Goal: Information Seeking & Learning: Learn about a topic

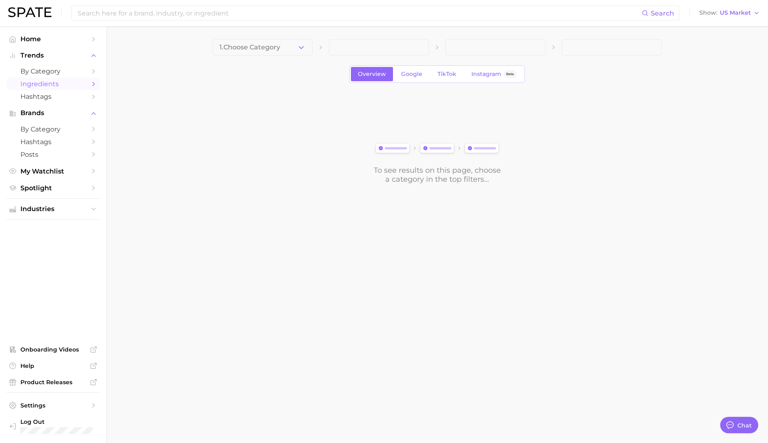
click at [273, 103] on div "To see results on this page, choose a category in the top filters..." at bounding box center [437, 138] width 450 height 91
click at [34, 36] on span "Home" at bounding box center [52, 39] width 65 height 8
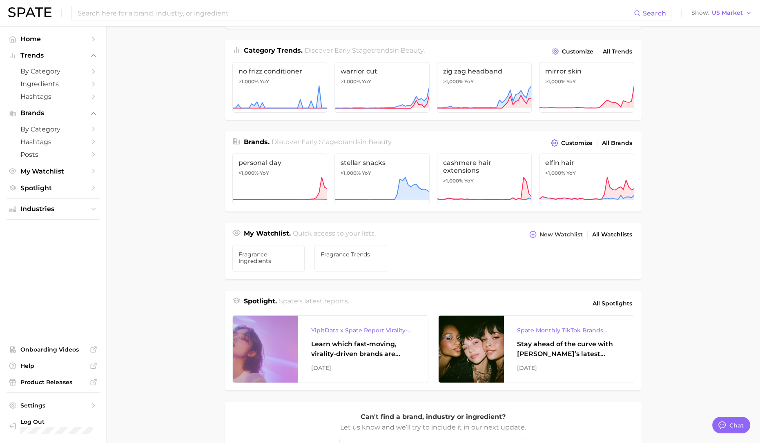
scroll to position [102, 0]
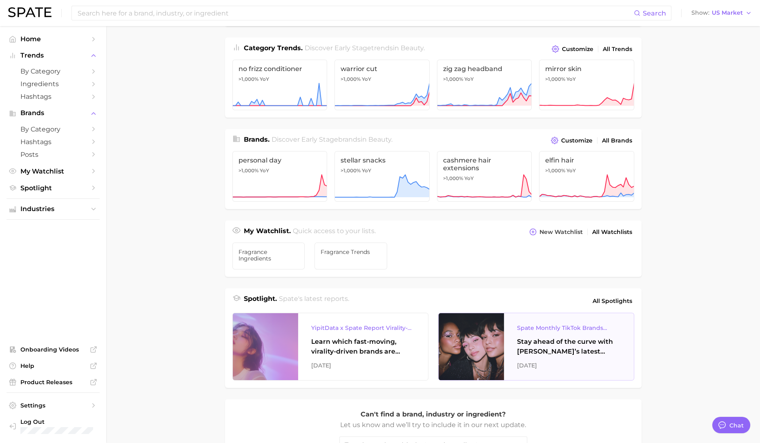
click at [454, 352] on div at bounding box center [471, 346] width 65 height 67
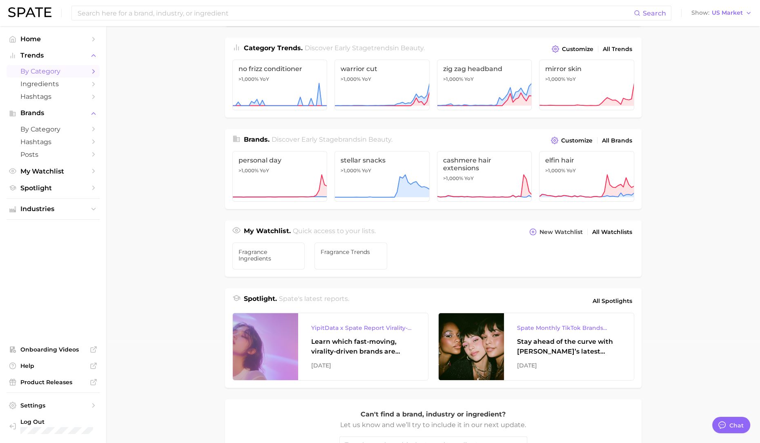
click at [51, 72] on span "by Category" at bounding box center [52, 71] width 65 height 8
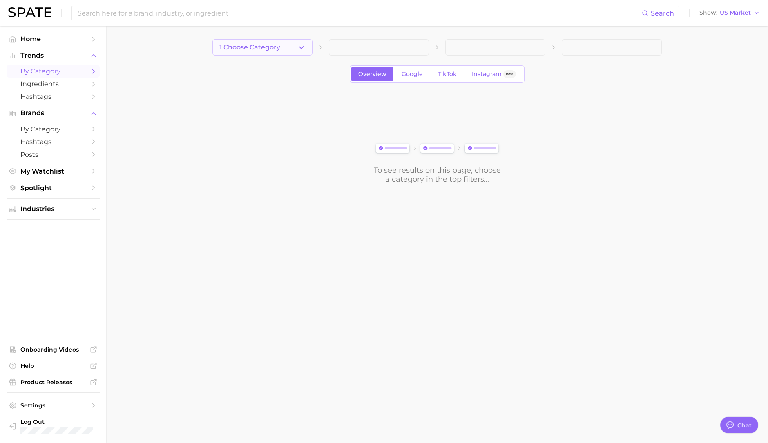
click at [292, 50] on button "1. Choose Category" at bounding box center [262, 47] width 100 height 16
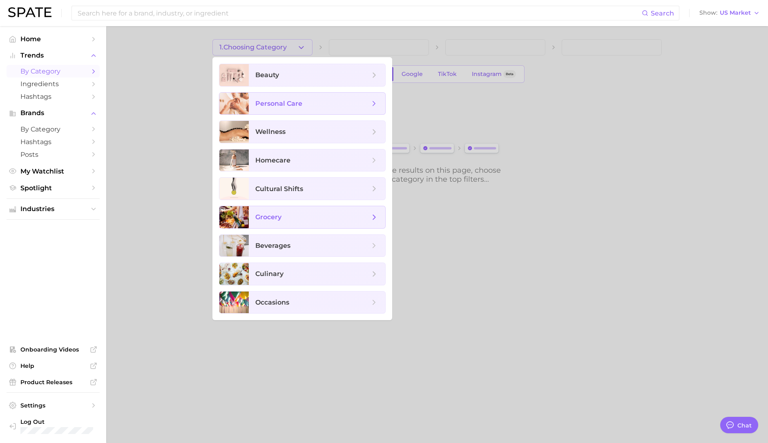
click at [277, 215] on span "grocery" at bounding box center [268, 217] width 26 height 8
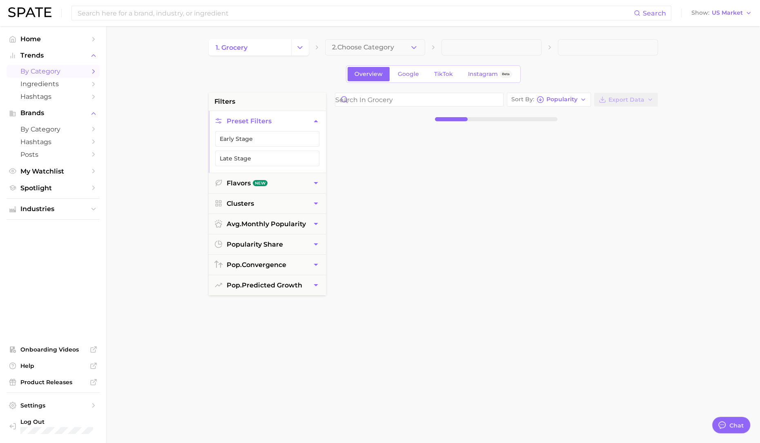
click at [373, 49] on span "2. Choose Category" at bounding box center [363, 47] width 62 height 7
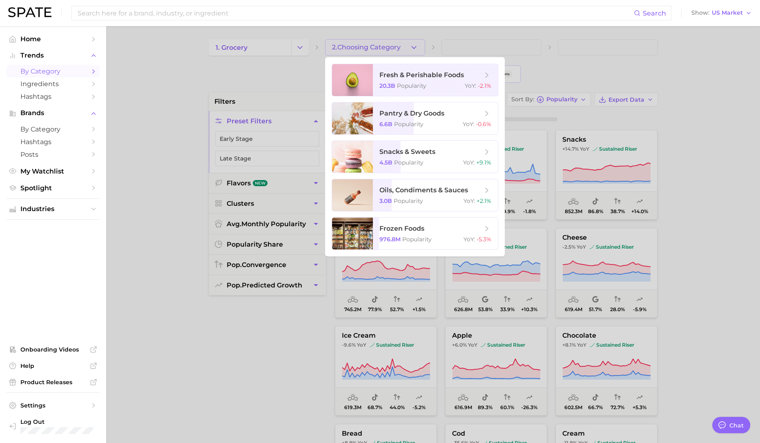
click at [259, 375] on div at bounding box center [380, 221] width 760 height 443
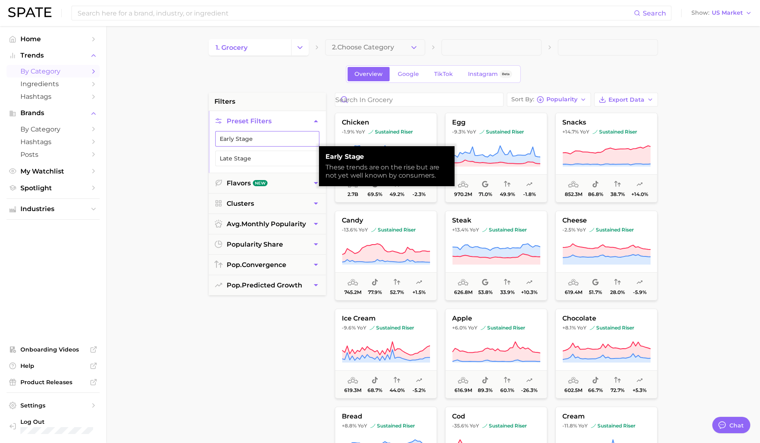
click at [233, 135] on button "Early Stage" at bounding box center [267, 139] width 104 height 16
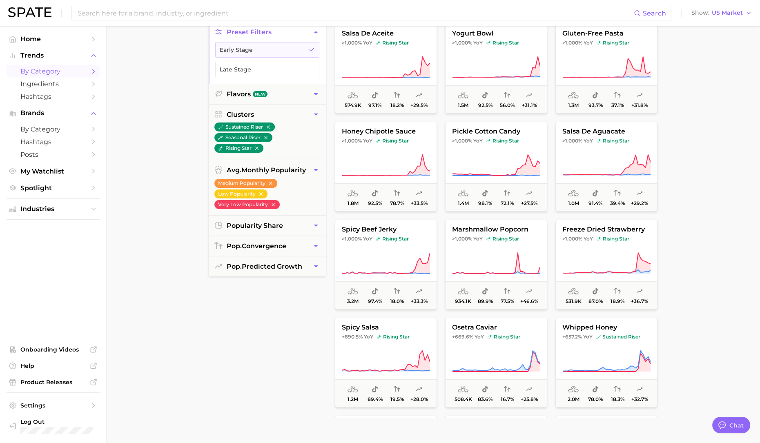
scroll to position [102, 0]
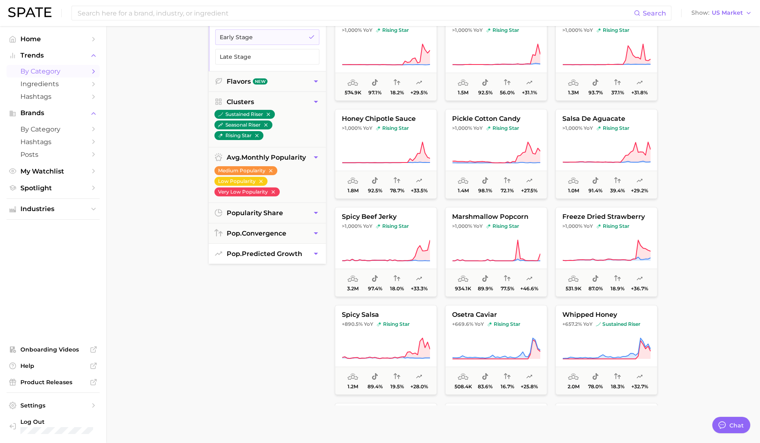
click at [269, 253] on span "pop. predicted growth" at bounding box center [265, 254] width 76 height 8
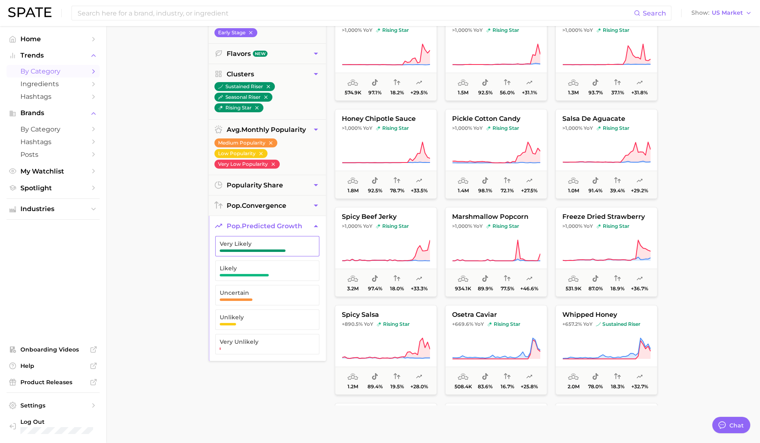
click at [269, 253] on button "Very Likely" at bounding box center [267, 246] width 104 height 20
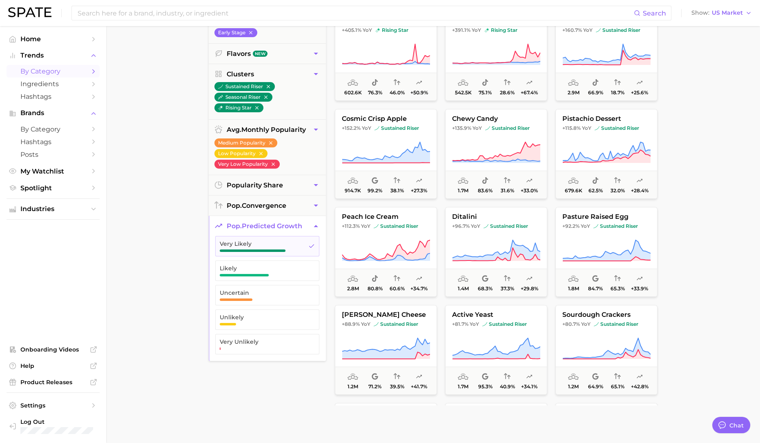
click at [691, 216] on main "1. grocery 2. Choose Category Overview Google TikTok Instagram Beta filters 7 F…" at bounding box center [433, 234] width 654 height 620
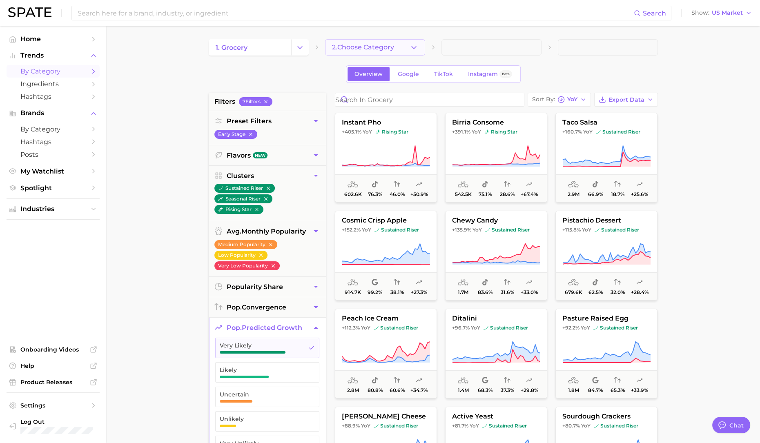
click at [375, 45] on span "2. Choose Category" at bounding box center [363, 47] width 62 height 7
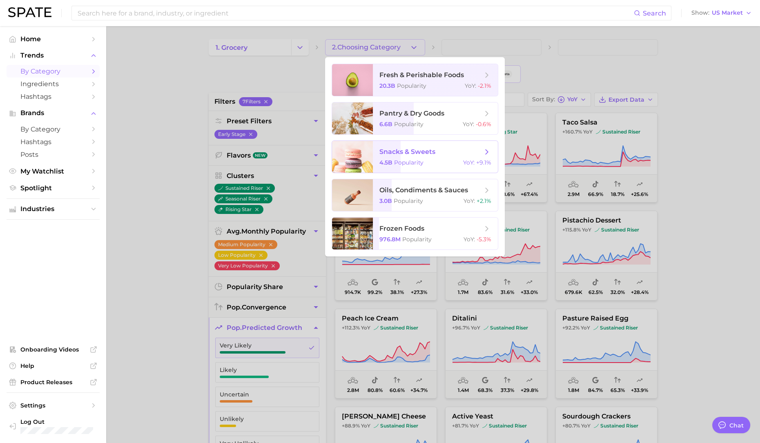
click at [399, 157] on span "snacks & sweets 4.5b Popularity YoY : +9.1%" at bounding box center [435, 157] width 125 height 32
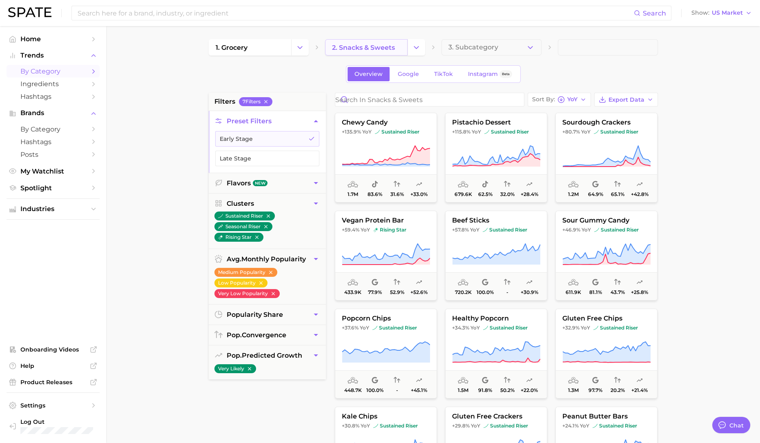
click at [407, 51] on link "2. snacks & sweets" at bounding box center [366, 47] width 83 height 16
click at [407, 47] on link "2. snacks & sweets" at bounding box center [366, 47] width 83 height 16
click at [411, 48] on button "Change Category" at bounding box center [417, 47] width 18 height 16
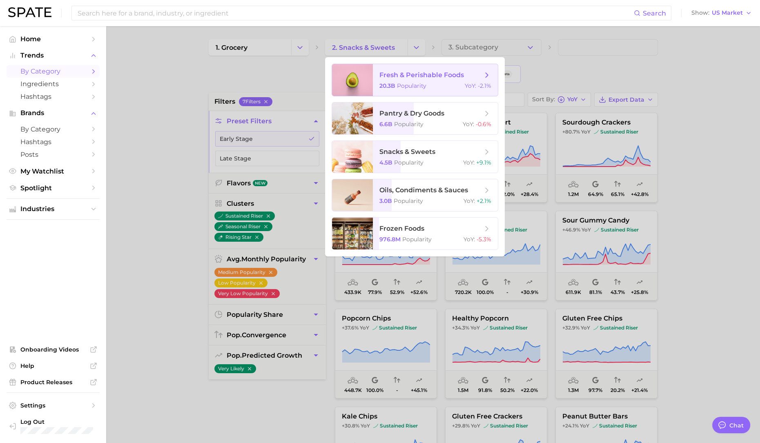
click at [412, 78] on span "fresh & perishable foods" at bounding box center [422, 75] width 85 height 8
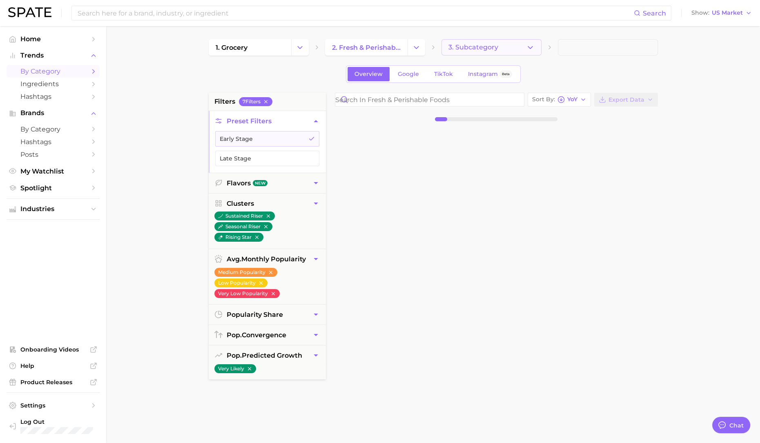
click at [508, 45] on button "3. Subcategory" at bounding box center [492, 47] width 100 height 16
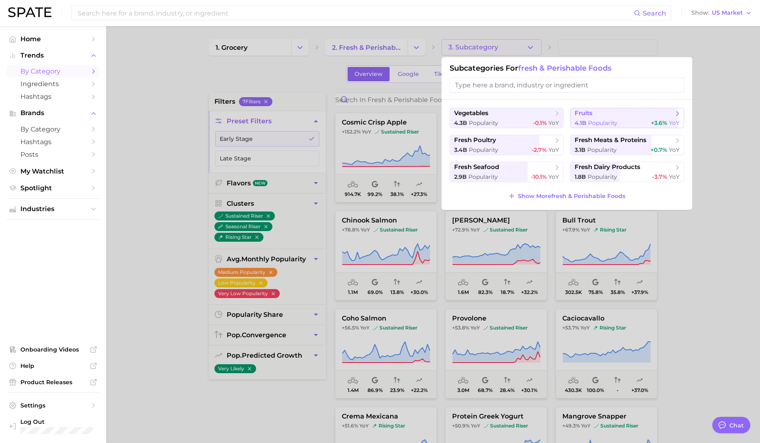
click at [610, 117] on span "fruits" at bounding box center [624, 114] width 99 height 8
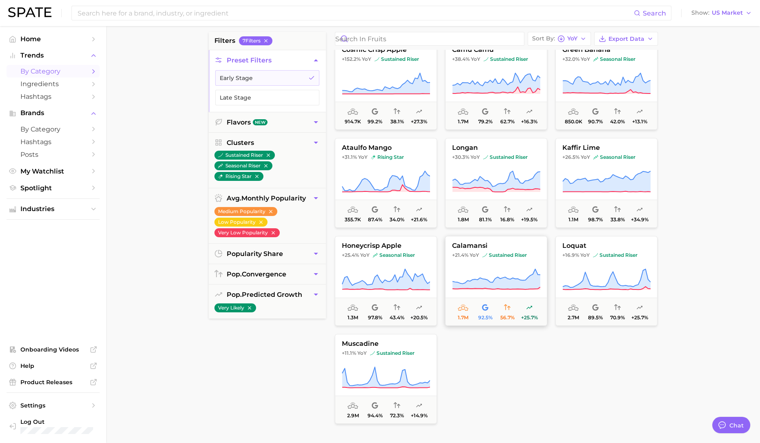
scroll to position [102, 0]
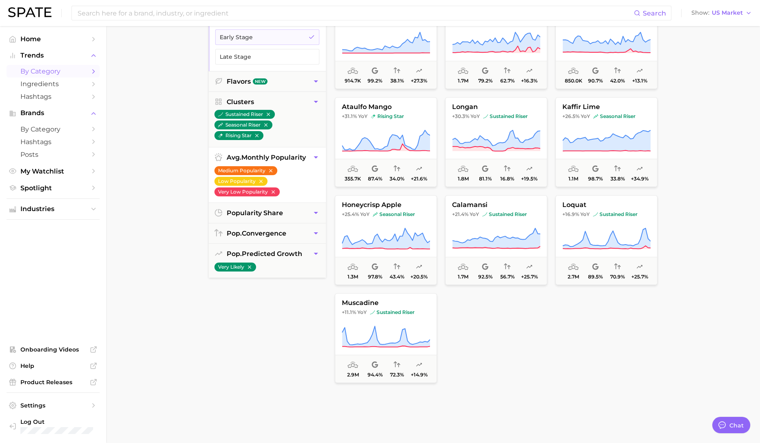
click at [270, 170] on icon "button" at bounding box center [271, 171] width 6 height 6
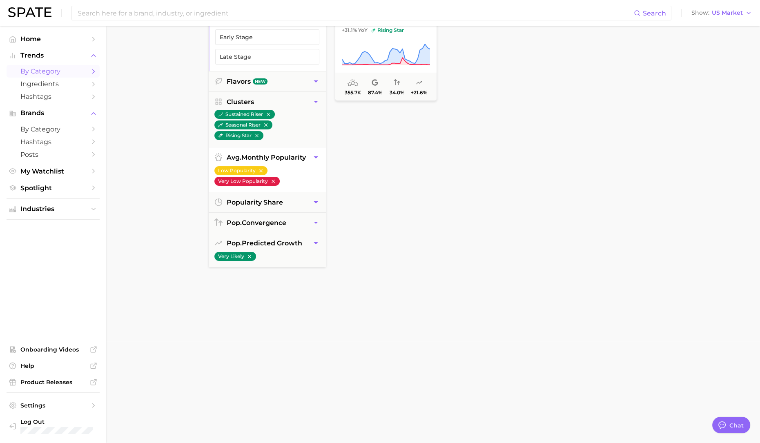
click at [272, 180] on icon "button" at bounding box center [272, 181] width 3 height 3
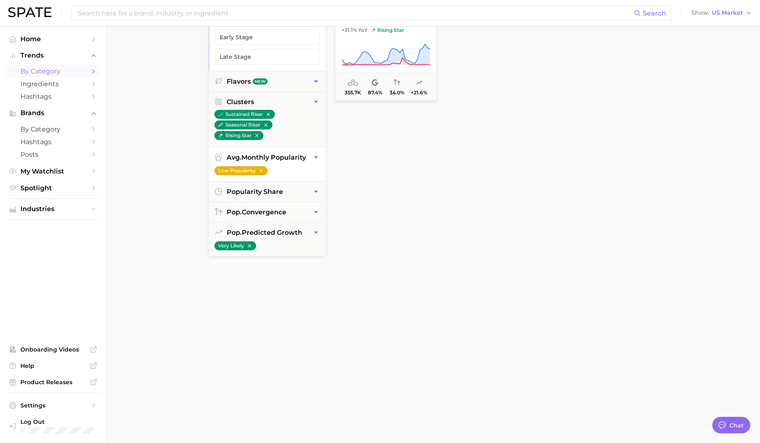
click at [259, 171] on icon "button" at bounding box center [261, 171] width 6 height 6
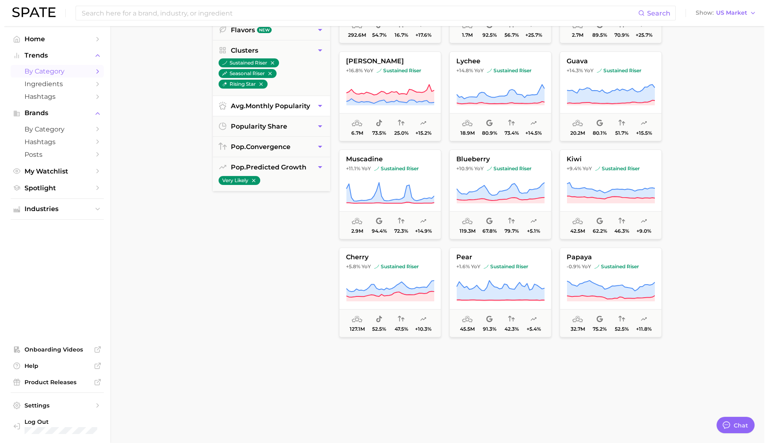
scroll to position [306, 0]
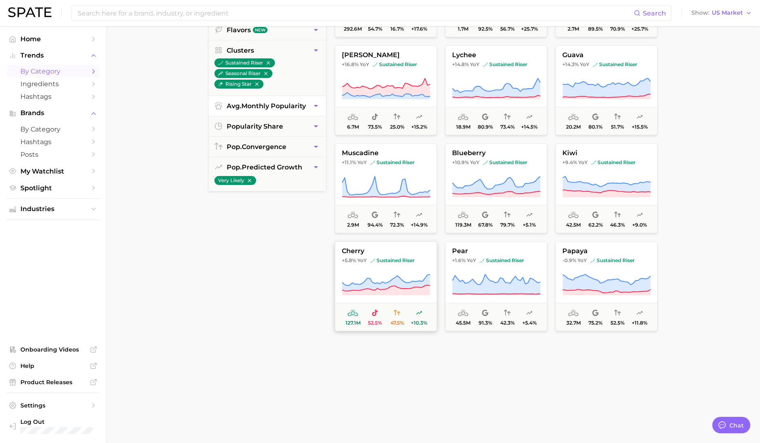
click at [355, 258] on span "+5.8%" at bounding box center [349, 260] width 14 height 6
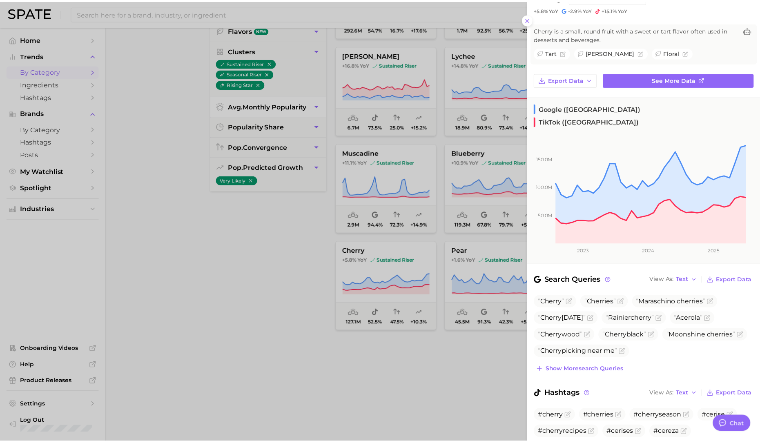
scroll to position [45, 0]
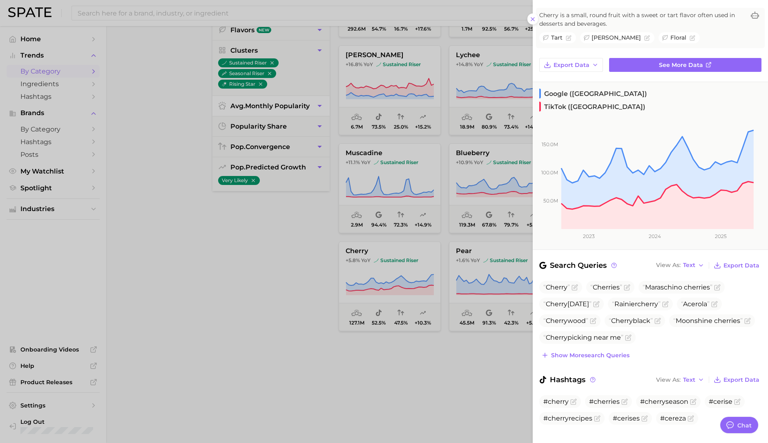
click at [255, 295] on div at bounding box center [384, 221] width 768 height 443
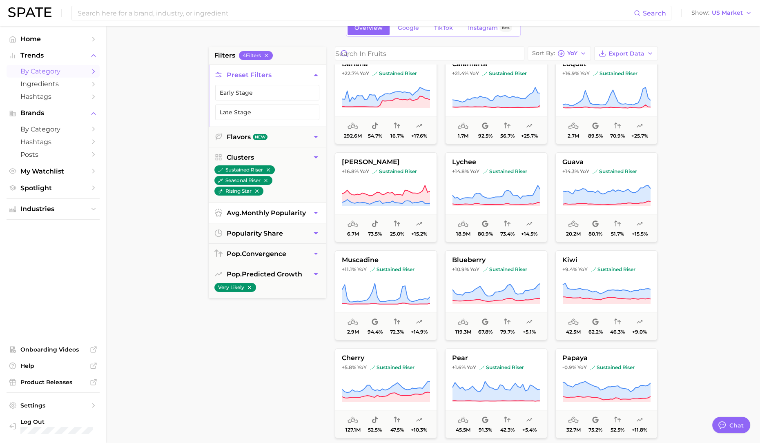
scroll to position [0, 0]
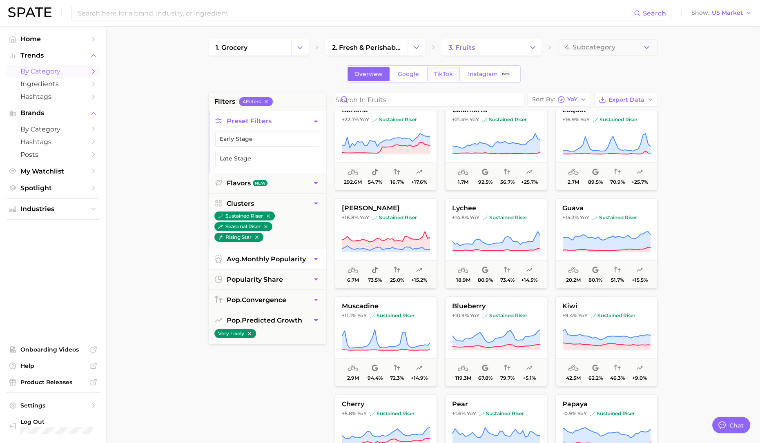
click at [431, 72] on link "TikTok" at bounding box center [443, 74] width 33 height 14
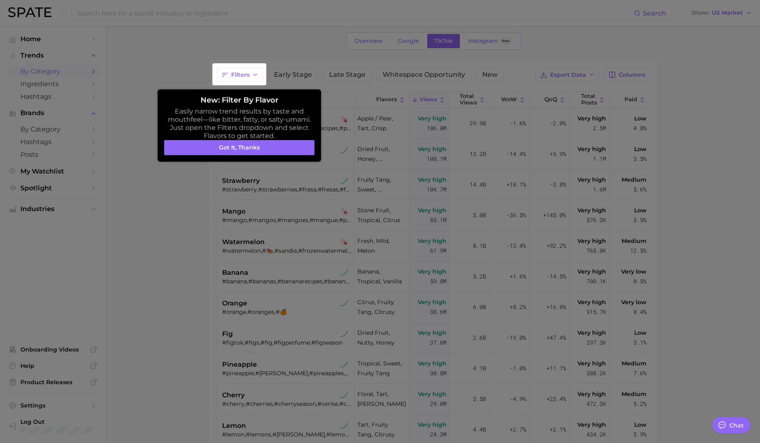
scroll to position [44, 0]
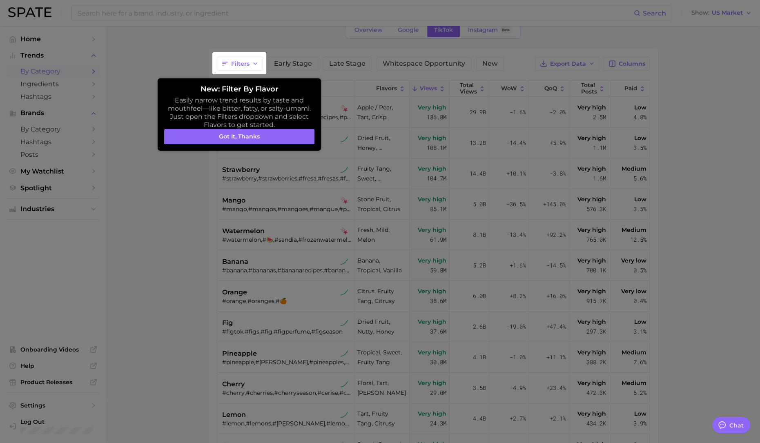
click at [151, 213] on div at bounding box center [380, 264] width 760 height 617
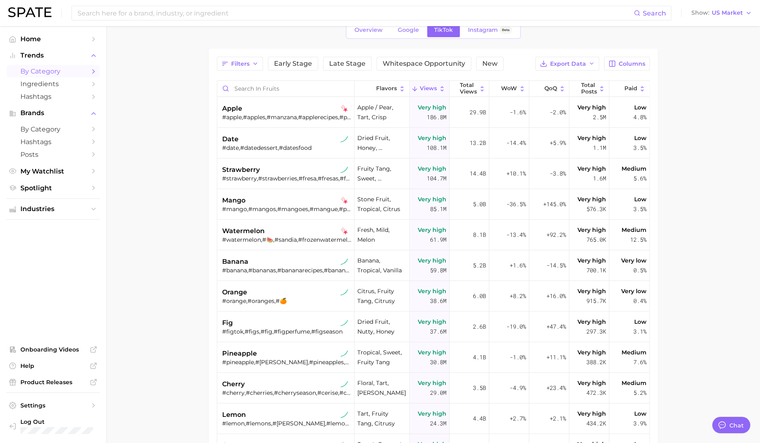
scroll to position [0, 0]
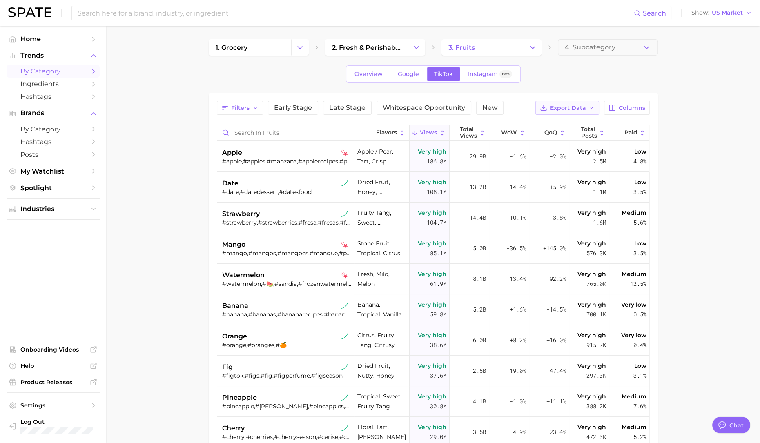
click at [566, 109] on span "Export Data" at bounding box center [568, 108] width 36 height 7
click at [692, 83] on main "1. grocery 2. fresh & perishable foods 3. fruits 4. Subcategory Overview Google…" at bounding box center [433, 321] width 654 height 591
drag, startPoint x: 58, startPoint y: 273, endPoint x: 68, endPoint y: 142, distance: 130.8
click at [57, 272] on ul "Home Trends by Category Ingredients Hashtags Brands by Category Hashtags Posts …" at bounding box center [53, 235] width 93 height 404
click at [299, 47] on polyline "Change Category" at bounding box center [300, 47] width 4 height 2
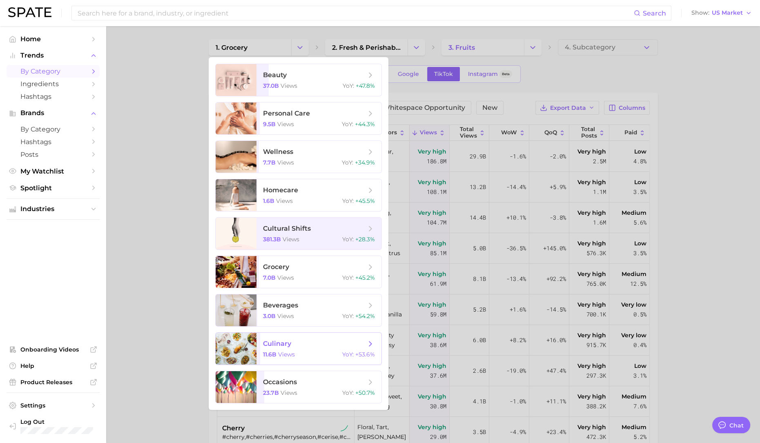
click at [307, 346] on span "culinary" at bounding box center [314, 344] width 103 height 9
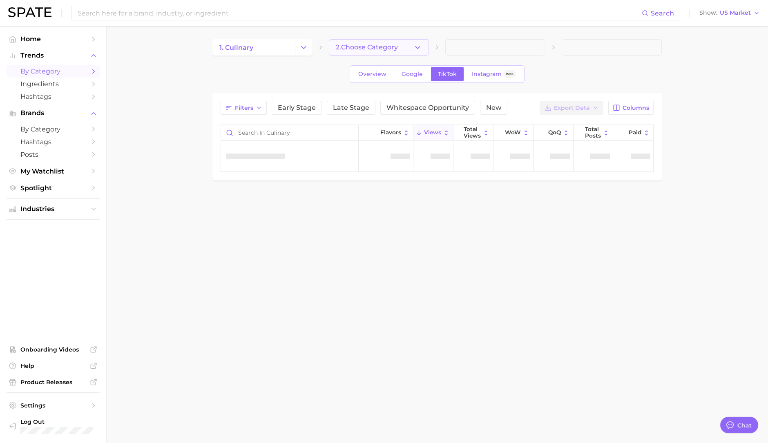
click at [380, 45] on span "2. Choose Category" at bounding box center [367, 47] width 62 height 7
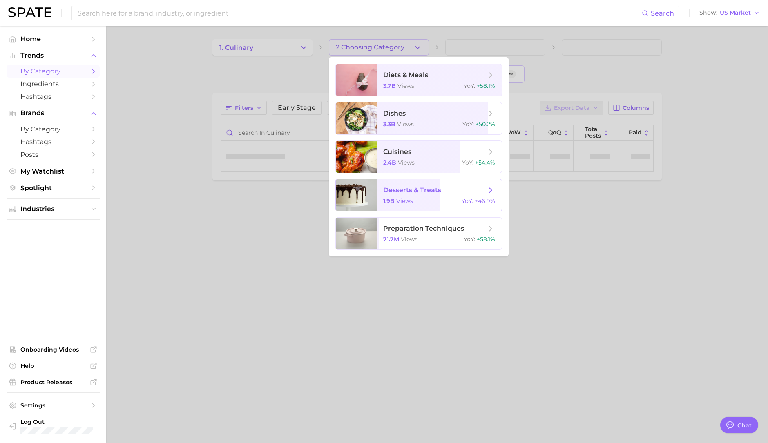
click at [432, 203] on div "1.9b views YoY : +46.9%" at bounding box center [439, 200] width 112 height 7
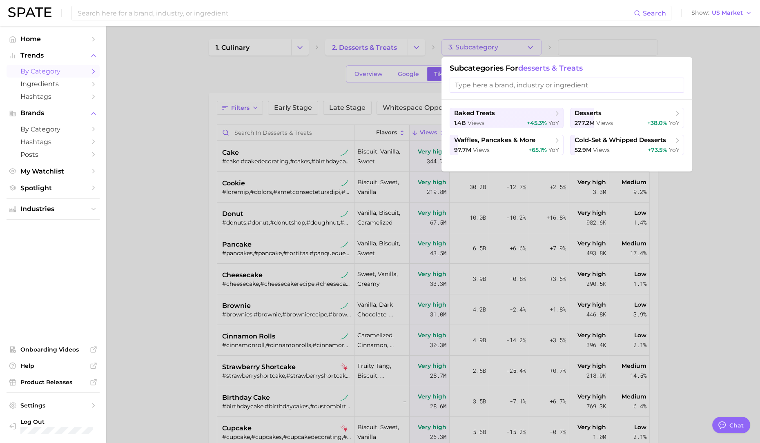
click at [662, 243] on div at bounding box center [380, 221] width 760 height 443
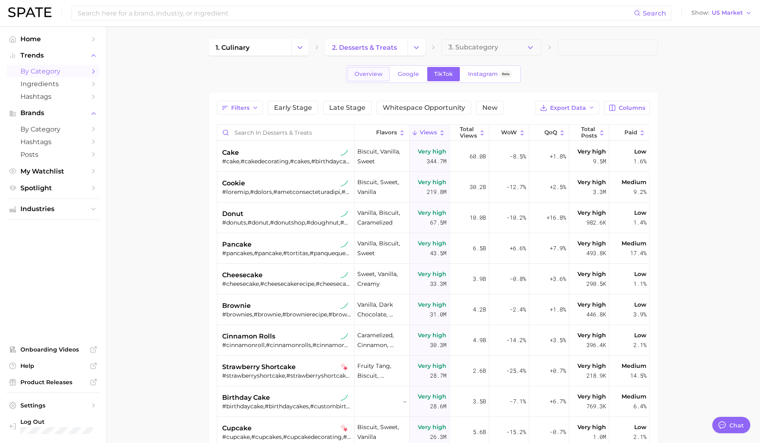
click at [373, 74] on span "Overview" at bounding box center [369, 74] width 28 height 7
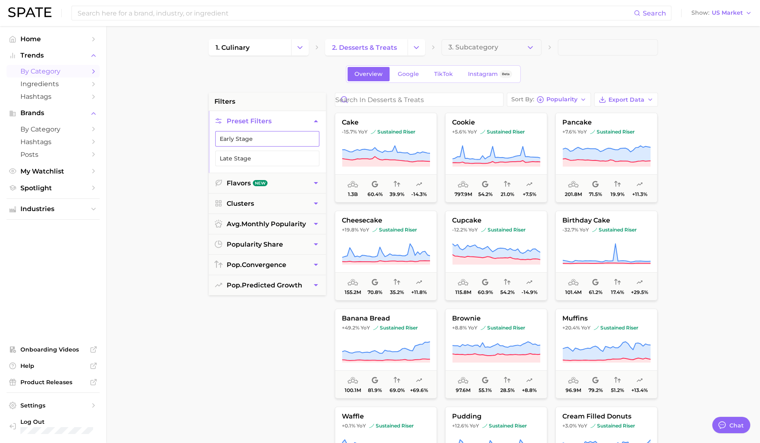
click at [244, 140] on button "Early Stage" at bounding box center [267, 139] width 104 height 16
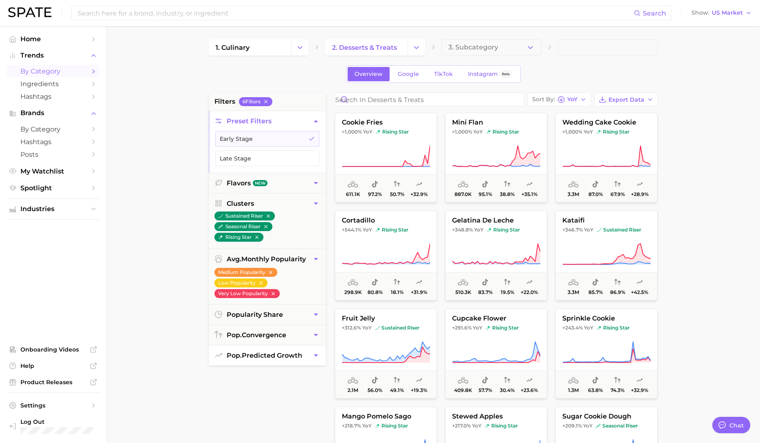
click at [257, 355] on span "pop. predicted growth" at bounding box center [265, 356] width 76 height 8
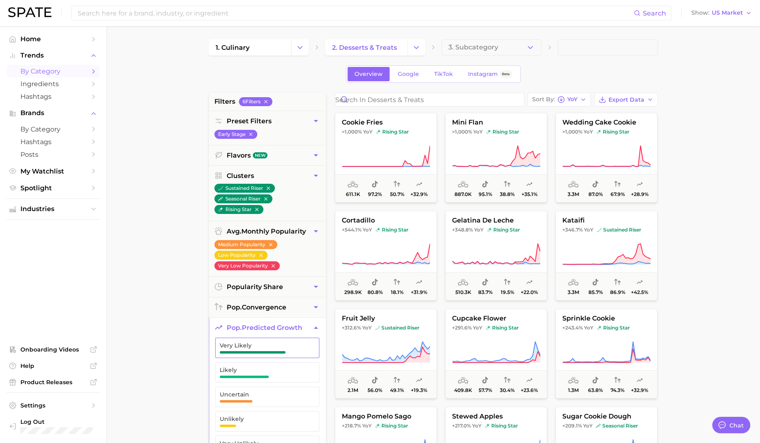
click at [253, 352] on span "button" at bounding box center [253, 352] width 66 height 2
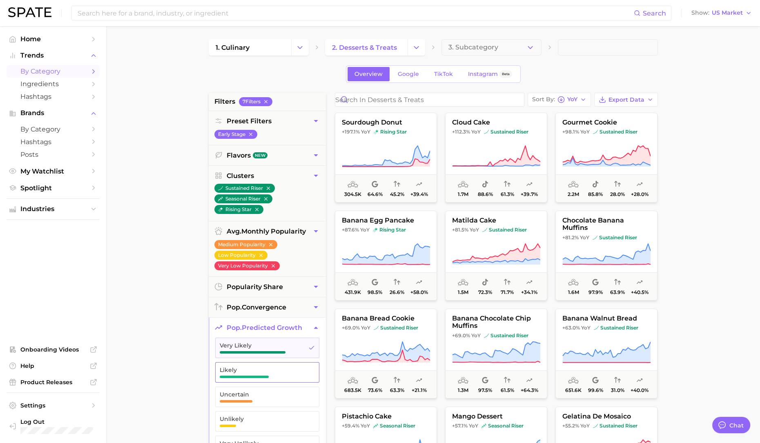
click at [252, 371] on span "Likely" at bounding box center [261, 370] width 82 height 7
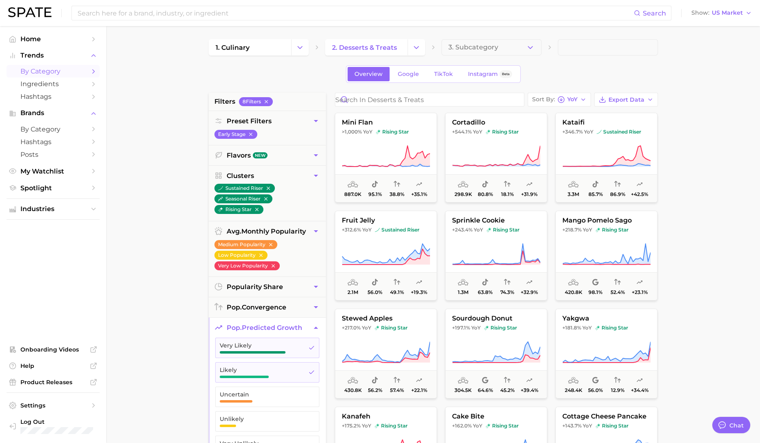
click at [179, 307] on main "1. culinary 2. desserts & treats 3. Subcategory Overview Google TikTok Instagra…" at bounding box center [433, 336] width 654 height 620
click at [731, 271] on main "1. culinary 2. desserts & treats 3. Subcategory Overview Google TikTok Instagra…" at bounding box center [433, 336] width 654 height 620
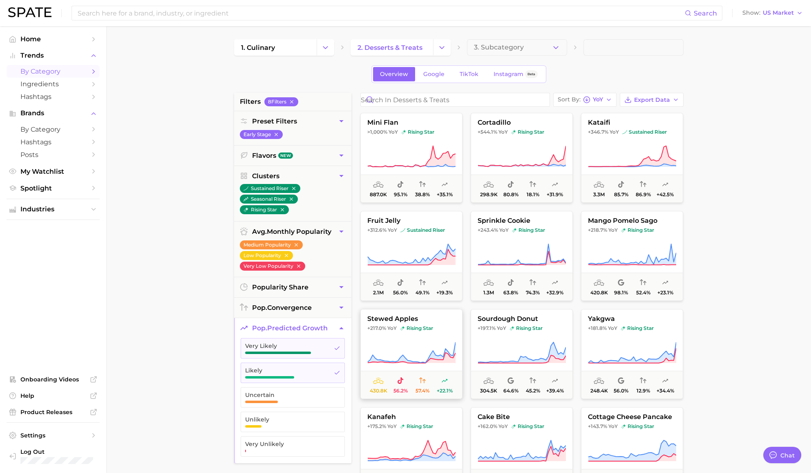
type textarea "x"
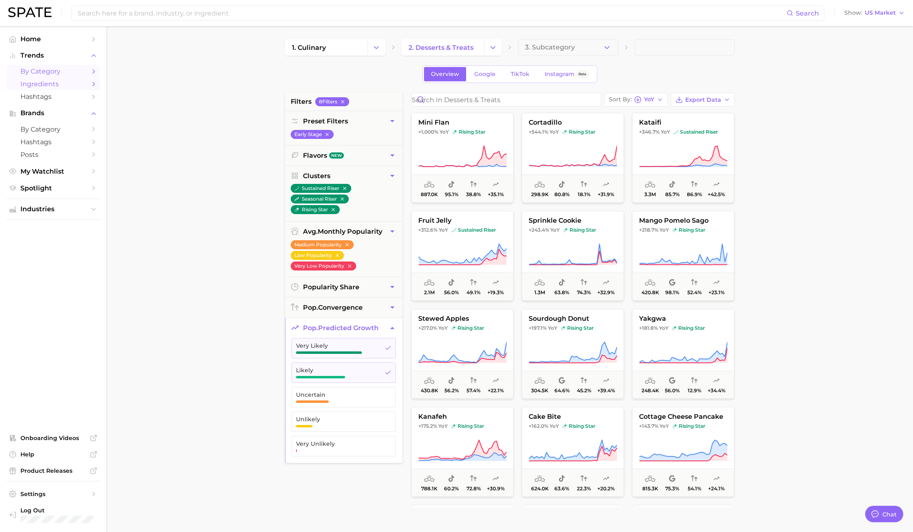
click at [49, 80] on span "Ingredients" at bounding box center [52, 84] width 65 height 8
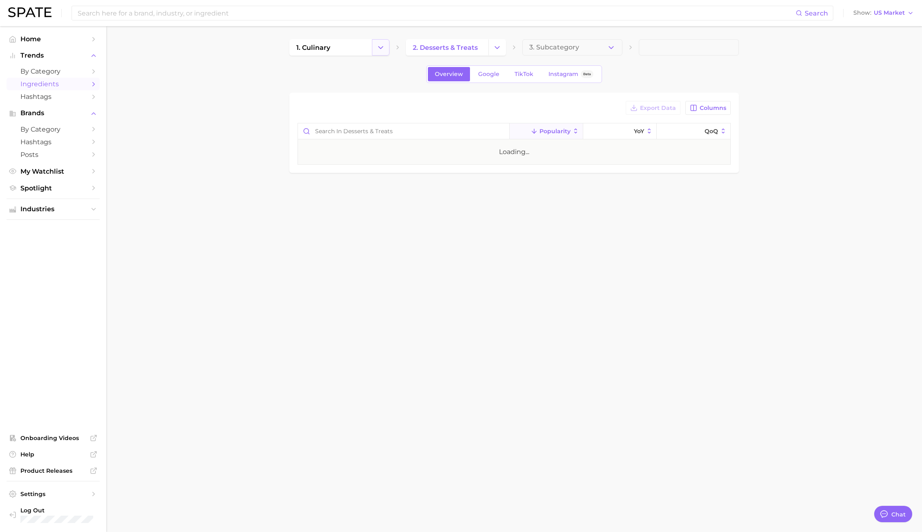
click at [378, 51] on icon "Change Category" at bounding box center [380, 47] width 9 height 9
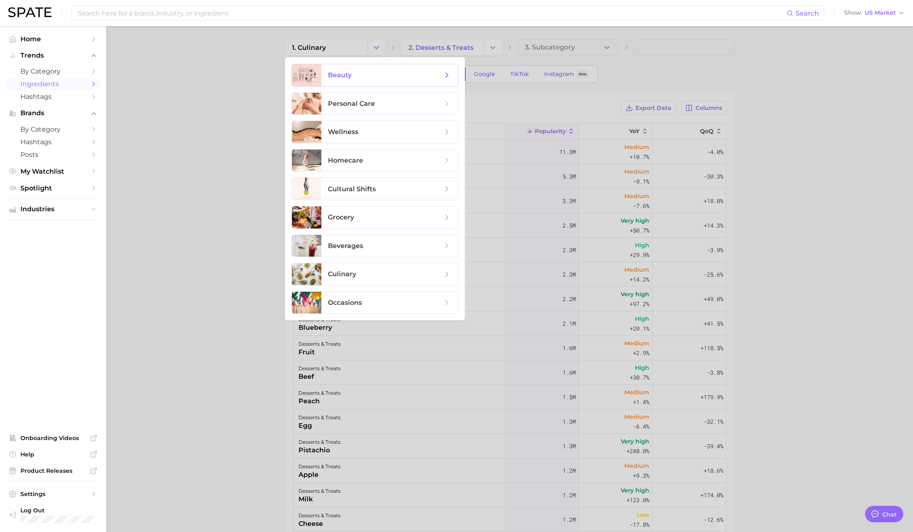
click at [375, 69] on span "beauty" at bounding box center [389, 75] width 136 height 22
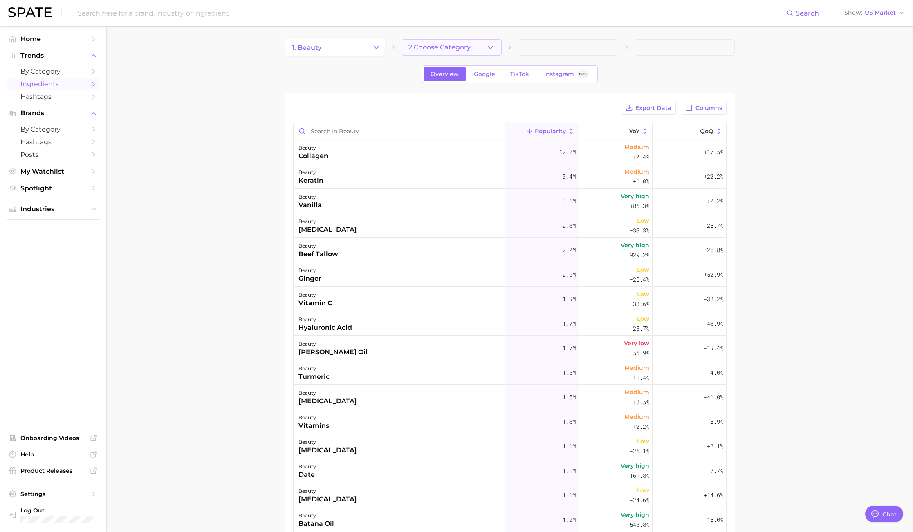
click at [454, 47] on span "2. Choose Category" at bounding box center [439, 47] width 62 height 7
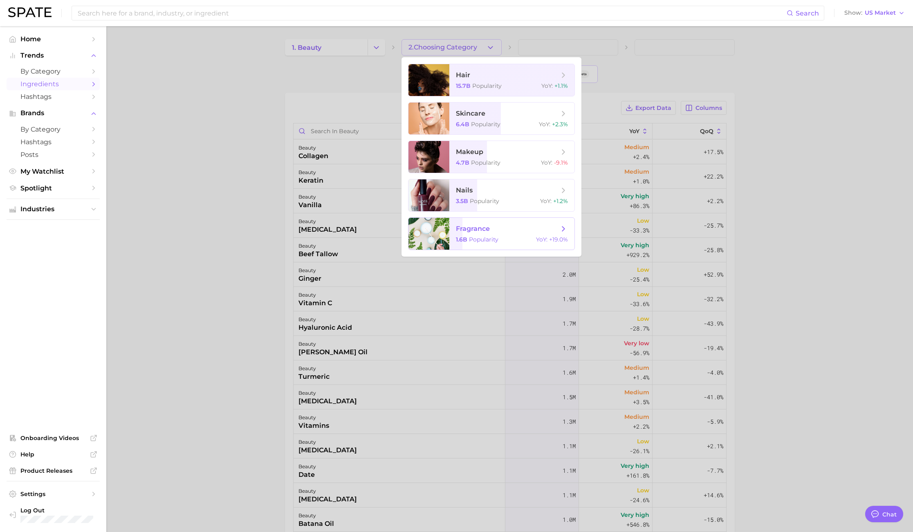
click at [479, 235] on span "fragrance 1.6b Popularity YoY : +19.0%" at bounding box center [511, 234] width 125 height 32
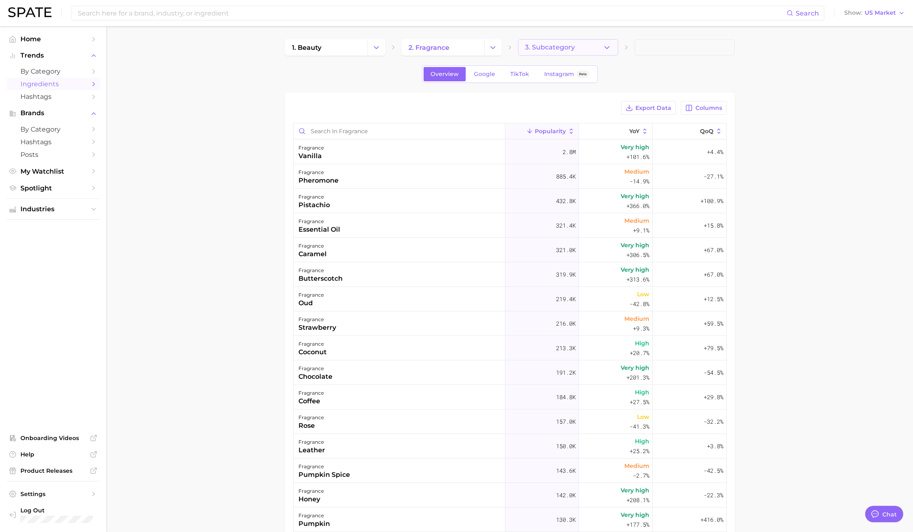
click at [586, 48] on button "3. Subcategory" at bounding box center [568, 47] width 100 height 16
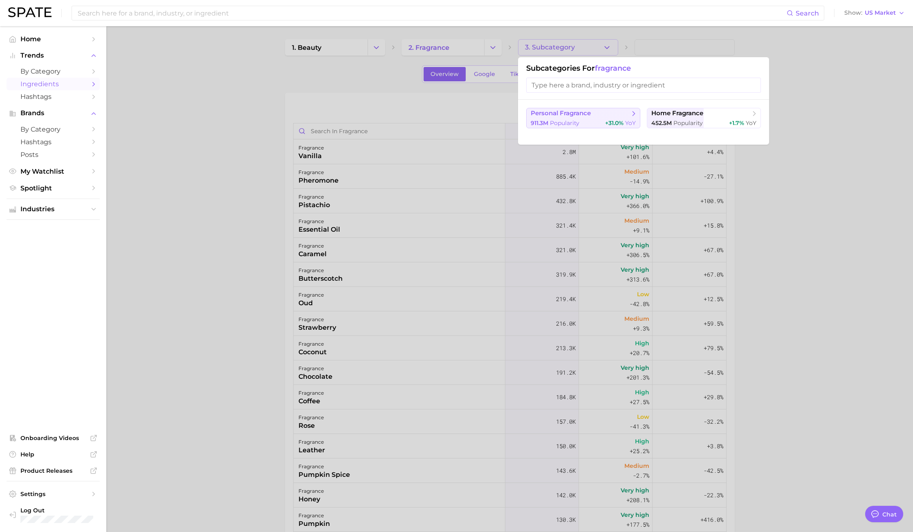
click at [580, 116] on span "personal fragrance" at bounding box center [560, 114] width 60 height 8
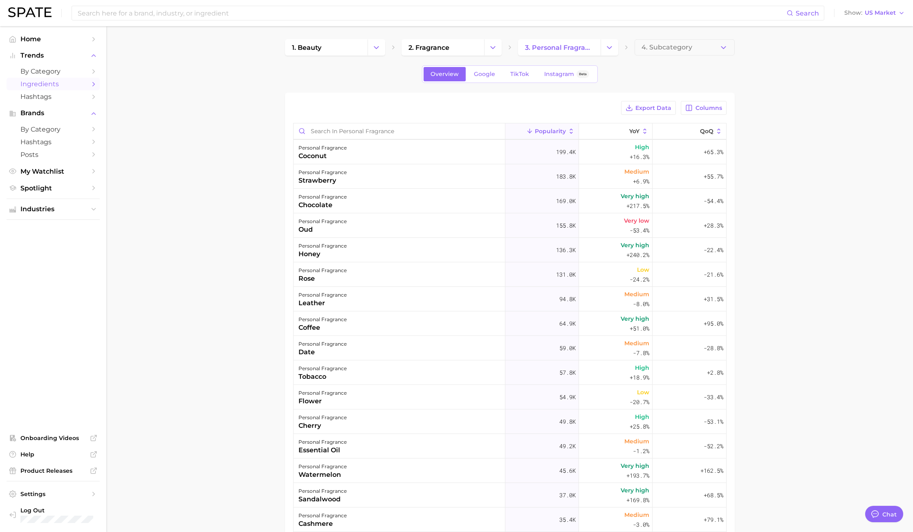
scroll to position [245, 0]
click at [40, 39] on span "Home" at bounding box center [52, 39] width 65 height 8
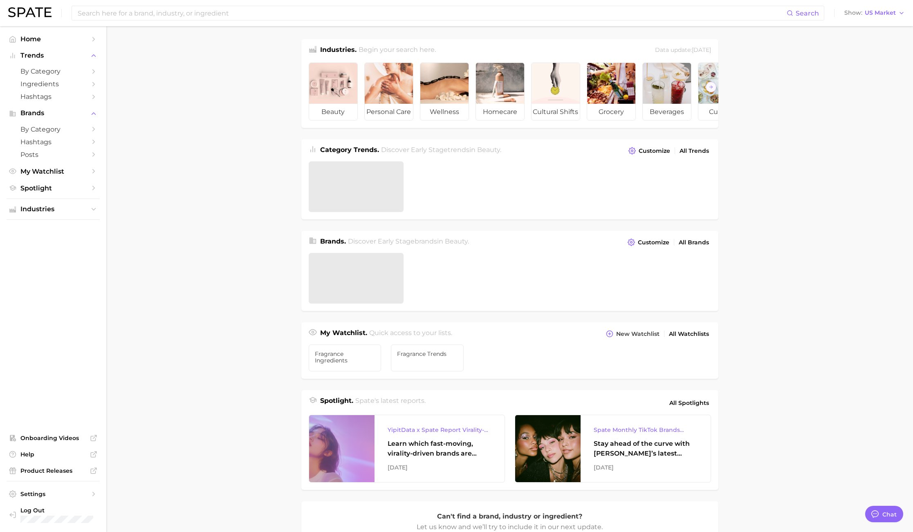
click at [157, 1] on div "Search Show US Market" at bounding box center [456, 13] width 896 height 26
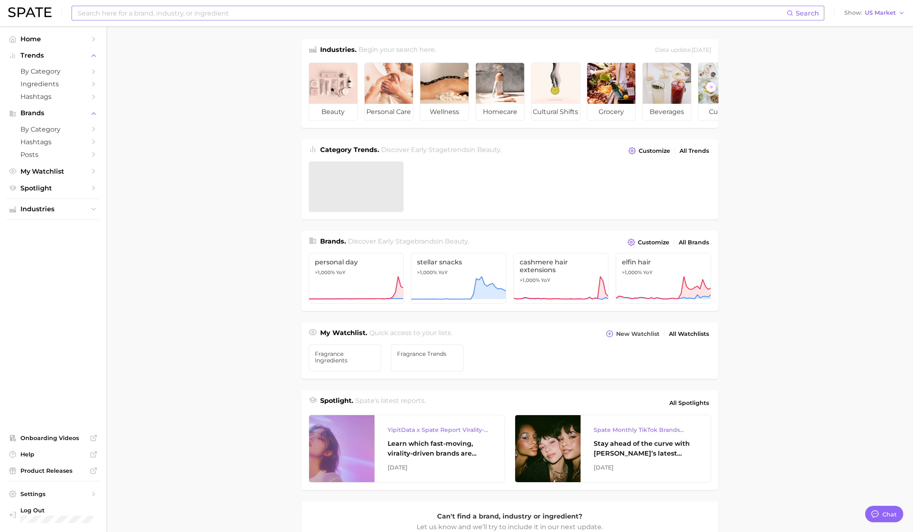
click at [161, 16] on input at bounding box center [431, 13] width 709 height 14
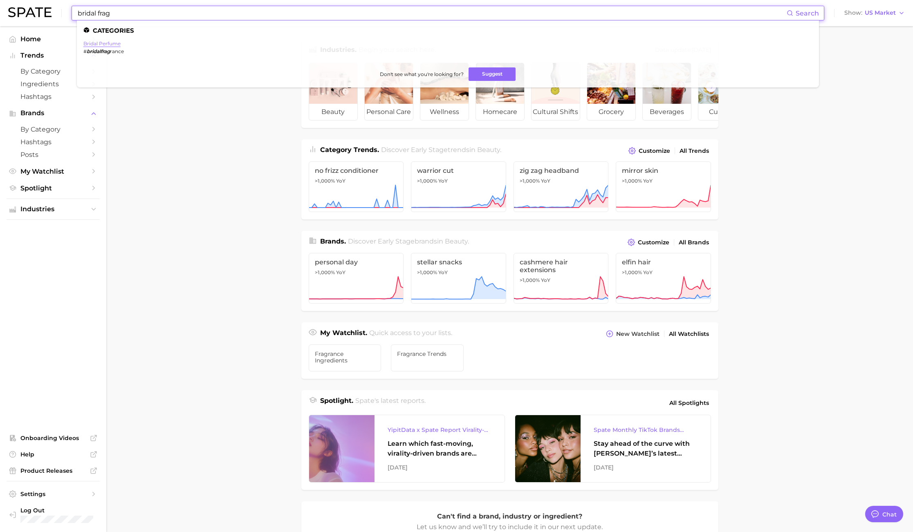
type input "bridal frag"
click at [107, 43] on link "bridal perfume" at bounding box center [101, 43] width 37 height 6
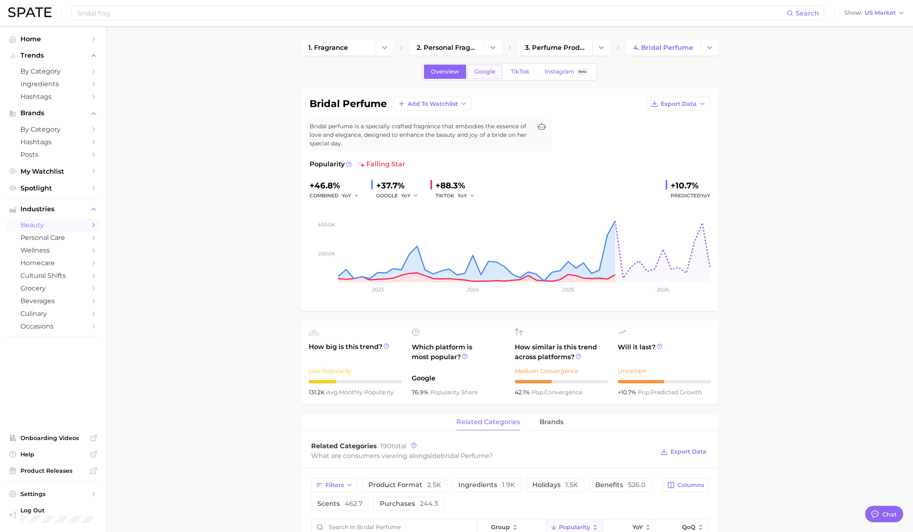
click at [490, 72] on span "Google" at bounding box center [484, 71] width 21 height 7
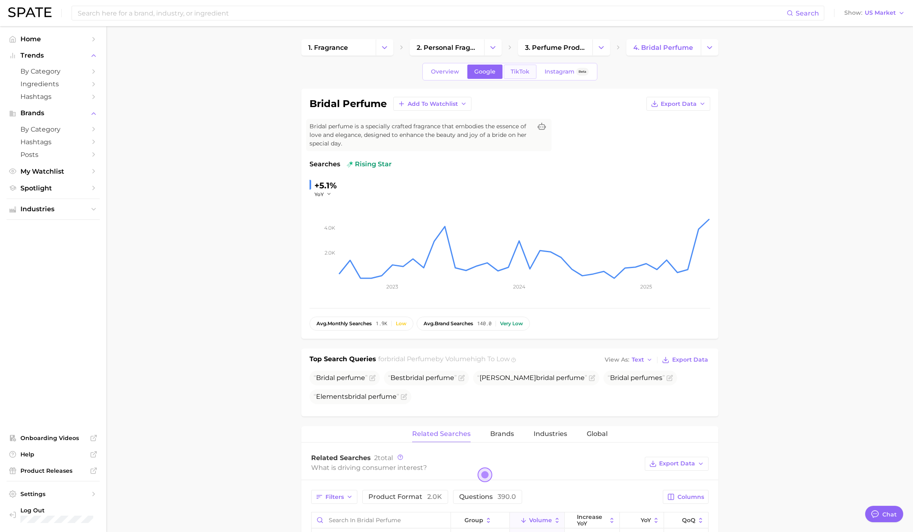
click at [525, 75] on span "TikTok" at bounding box center [519, 71] width 19 height 7
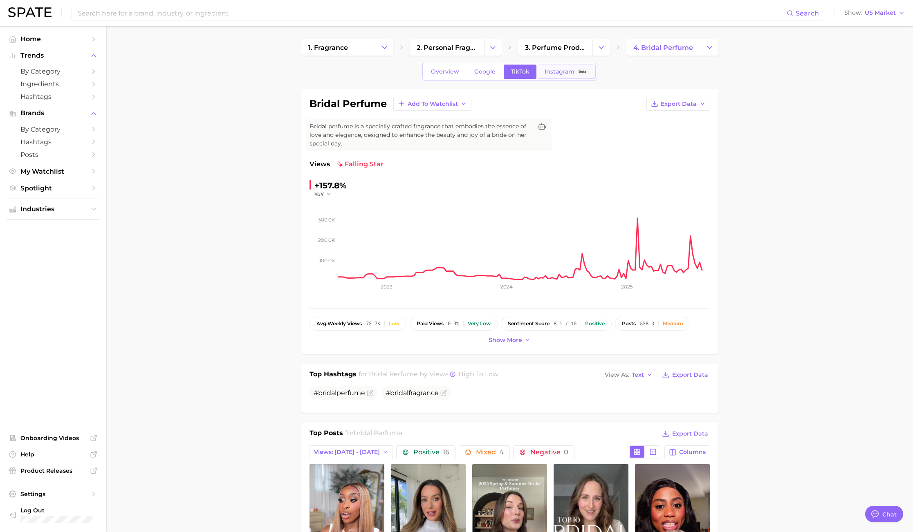
click at [575, 68] on div "Instagram Beta" at bounding box center [566, 71] width 44 height 7
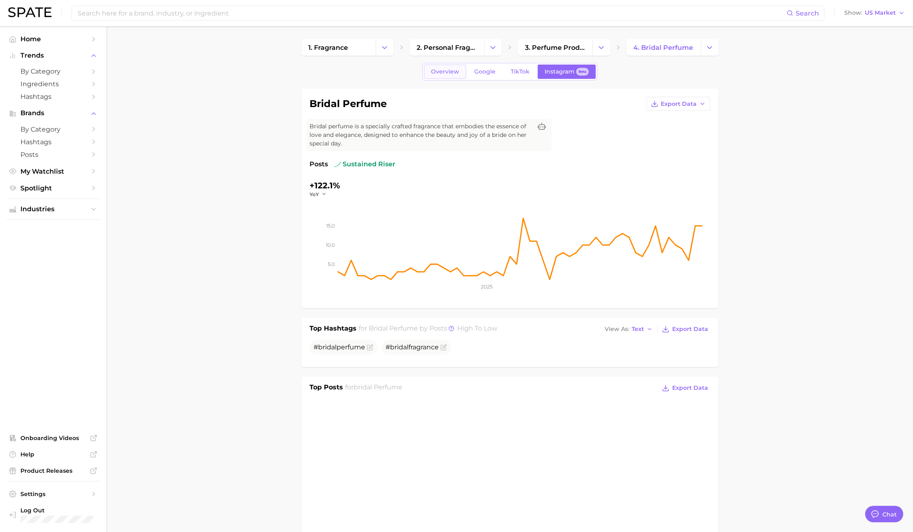
click at [445, 68] on span "Overview" at bounding box center [445, 71] width 28 height 7
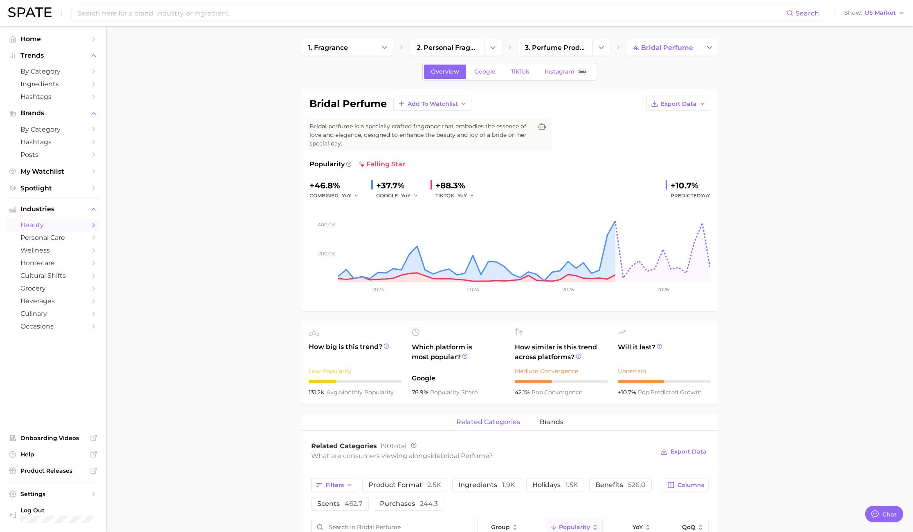
click at [397, 160] on span "falling star" at bounding box center [381, 164] width 47 height 10
click at [670, 103] on span "Export Data" at bounding box center [678, 104] width 36 height 7
click at [675, 135] on span "Time Series Image" at bounding box center [661, 133] width 55 height 7
click at [477, 71] on span "Google" at bounding box center [484, 71] width 21 height 7
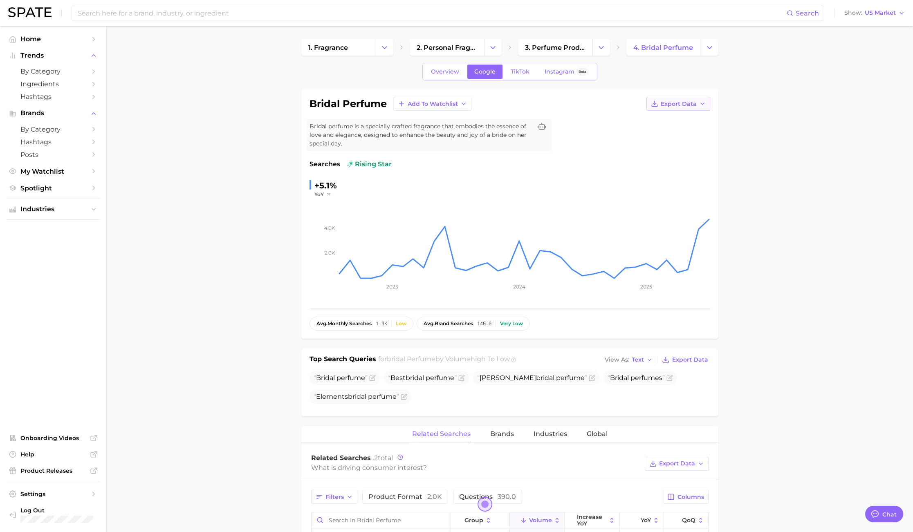
click at [683, 110] on button "Export Data" at bounding box center [678, 104] width 64 height 14
click at [680, 131] on span "Time Series Image" at bounding box center [661, 133] width 55 height 7
drag, startPoint x: 883, startPoint y: 200, endPoint x: 804, endPoint y: 200, distance: 79.7
click at [768, 200] on main "1. fragrance 2. personal fragrance 3. perfume products 4. bridal perfume Overvi…" at bounding box center [509, 486] width 806 height 921
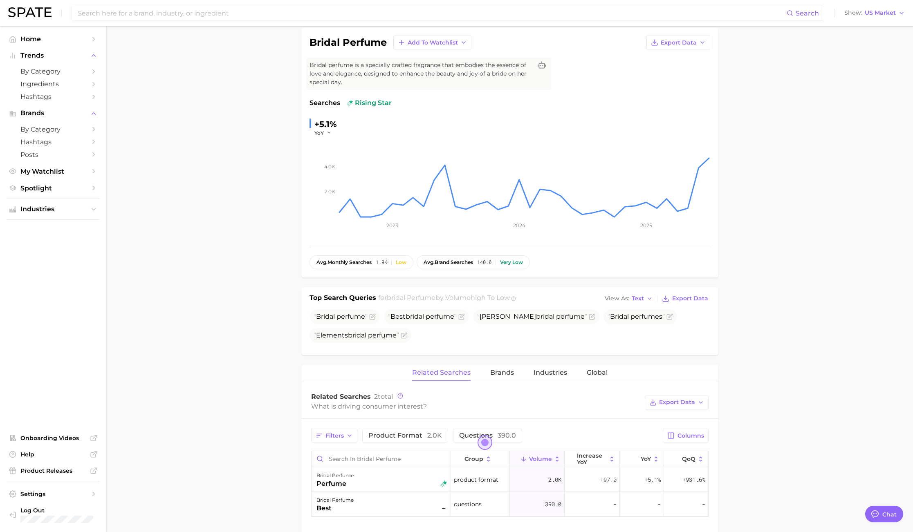
scroll to position [184, 0]
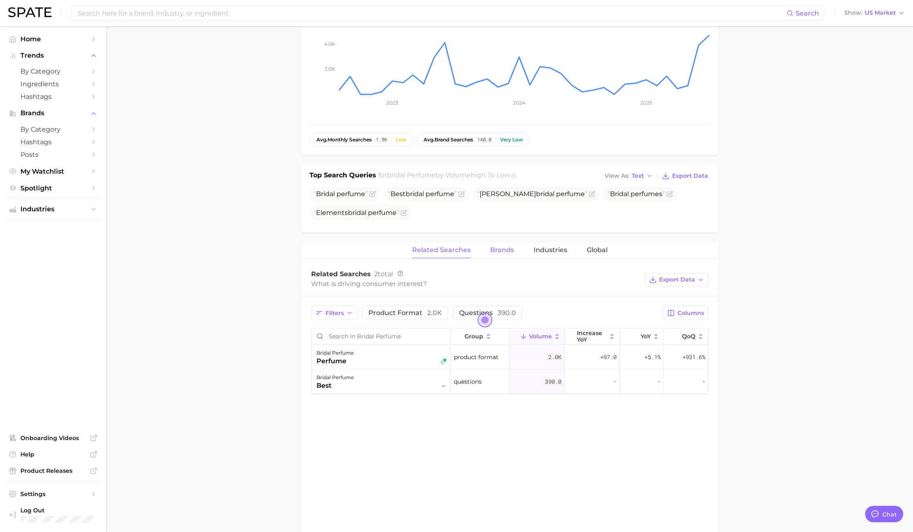
click at [501, 250] on span "Brands" at bounding box center [502, 249] width 24 height 7
click at [445, 248] on span "Related Searches" at bounding box center [441, 249] width 58 height 7
click at [750, 225] on main "1. fragrance 2. personal fragrance 3. perfume products 4. bridal perfume Overvi…" at bounding box center [509, 302] width 806 height 921
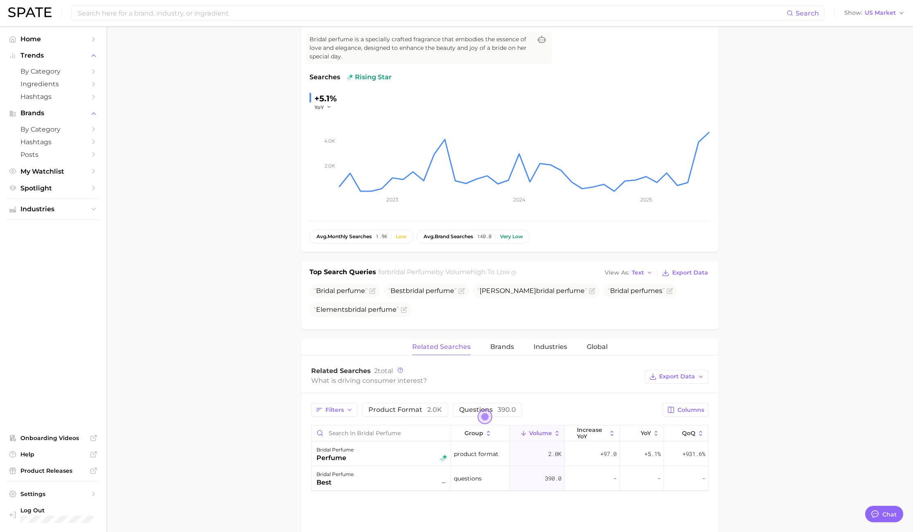
scroll to position [0, 0]
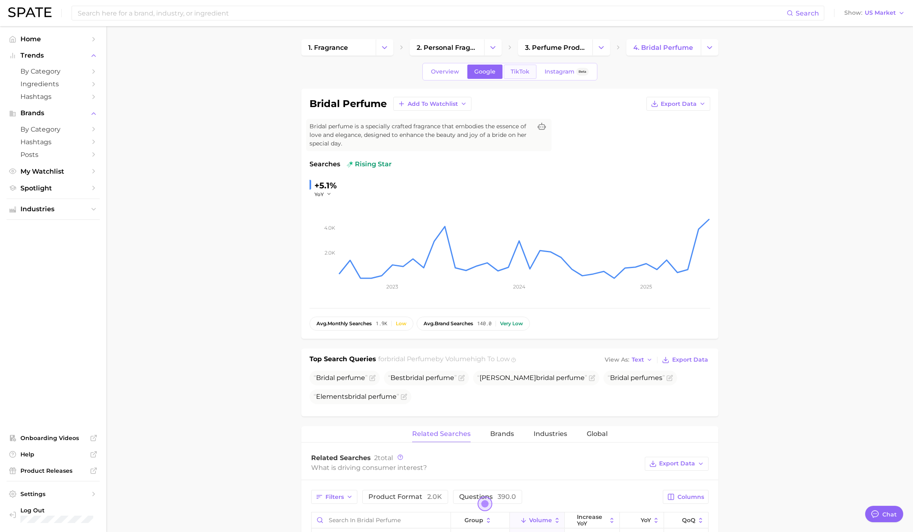
click at [515, 69] on span "TikTok" at bounding box center [519, 71] width 19 height 7
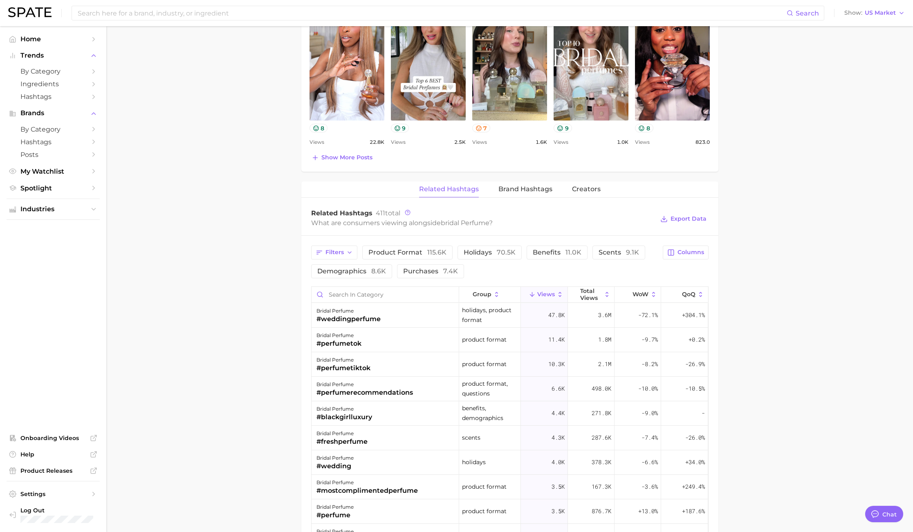
scroll to position [490, 0]
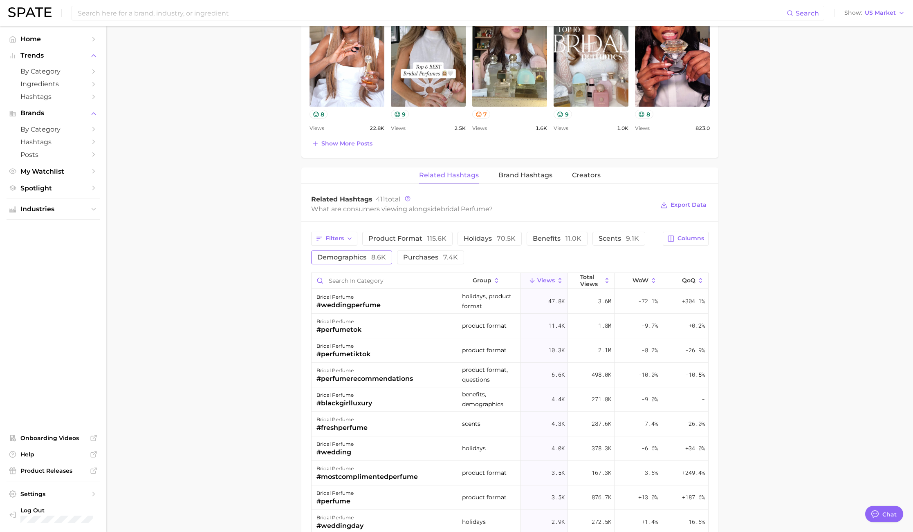
click at [351, 263] on button "demographics 8.6k" at bounding box center [351, 257] width 81 height 14
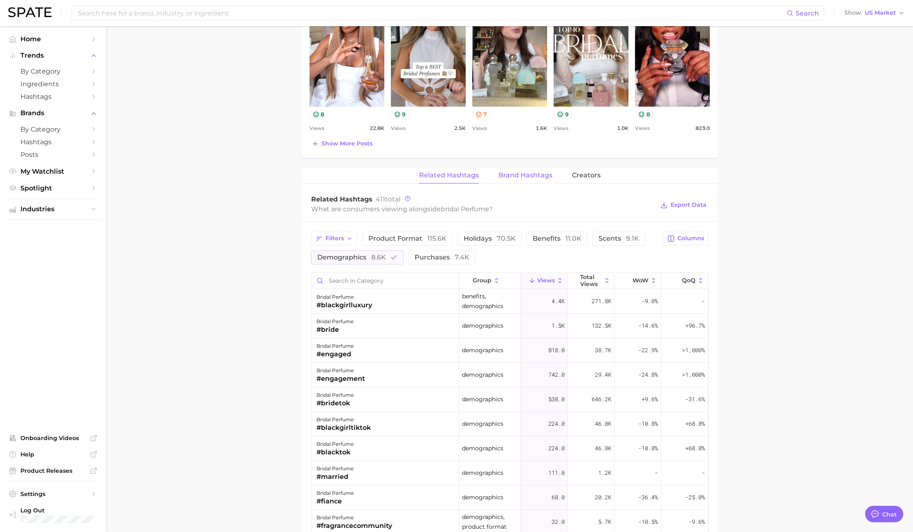
click at [539, 169] on button "Brand Hashtags" at bounding box center [525, 176] width 54 height 16
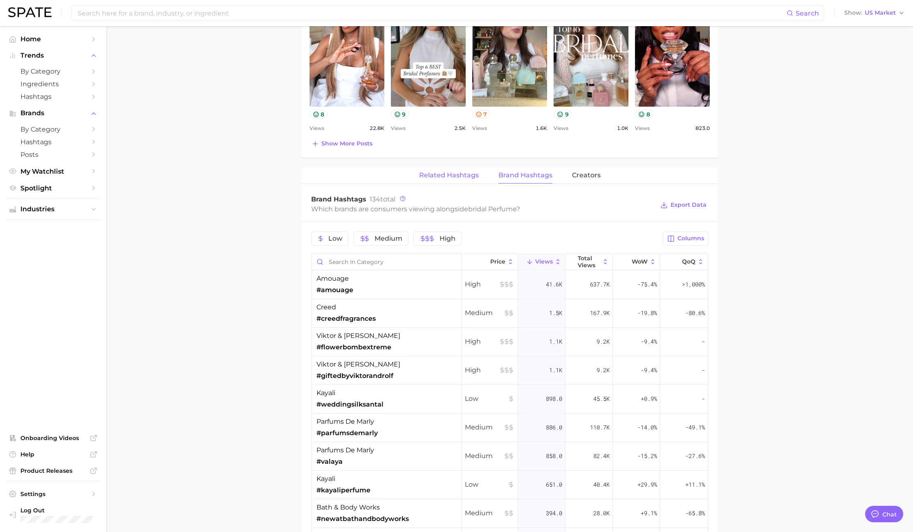
click at [466, 181] on button "Related Hashtags" at bounding box center [449, 176] width 60 height 16
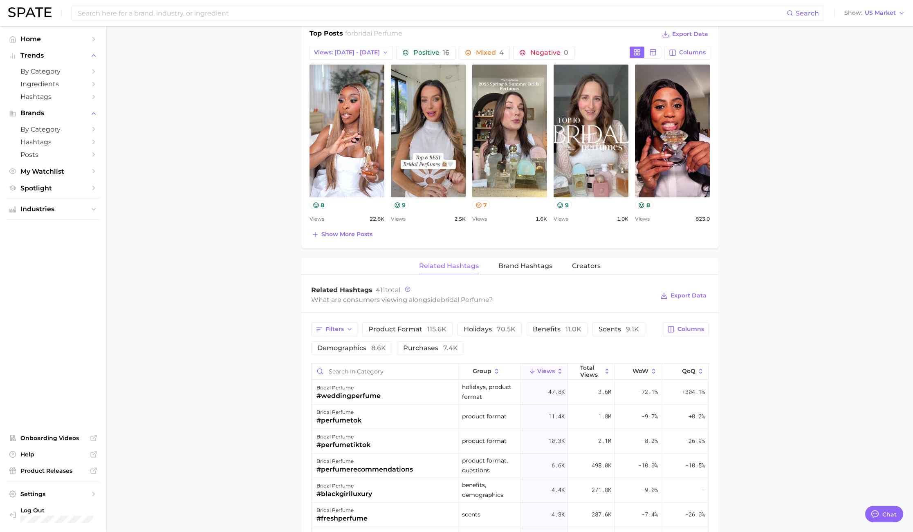
scroll to position [306, 0]
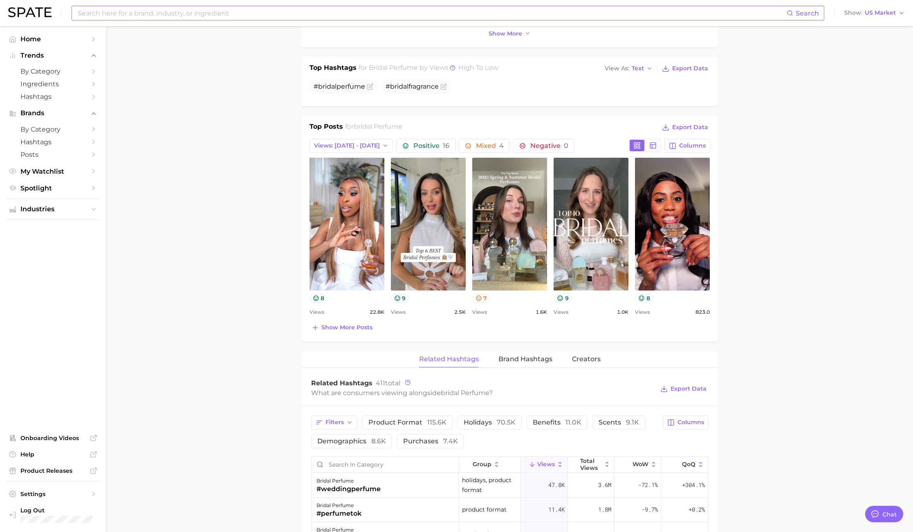
click at [250, 14] on input at bounding box center [431, 13] width 709 height 14
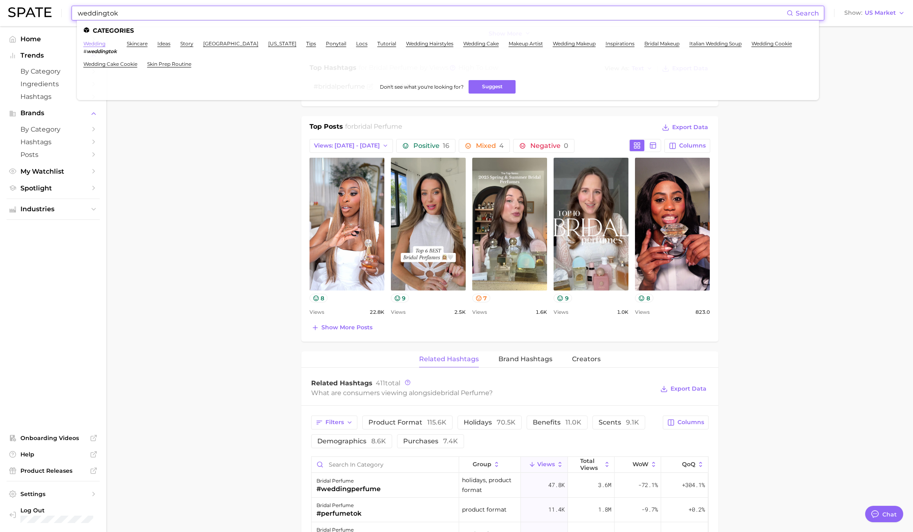
type input "weddingtok"
click at [96, 40] on link "wedding" at bounding box center [94, 43] width 22 height 6
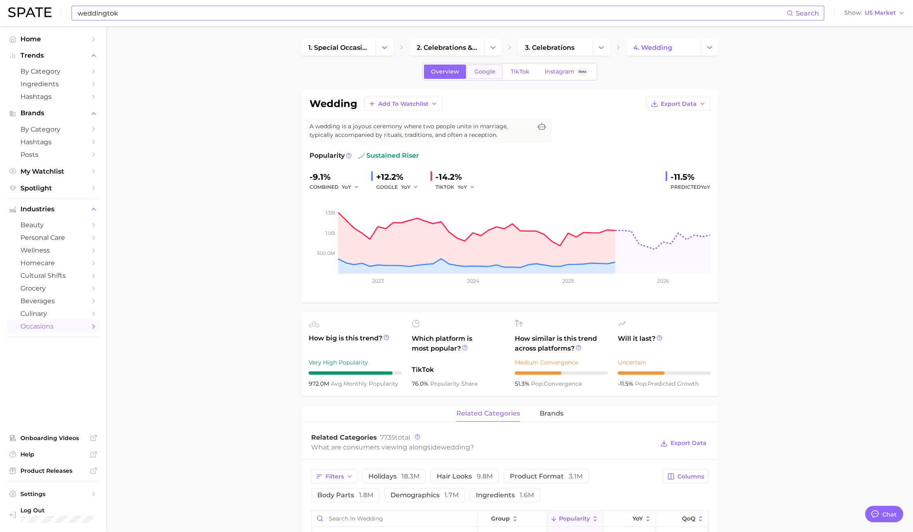
click at [484, 71] on span "Google" at bounding box center [484, 71] width 21 height 7
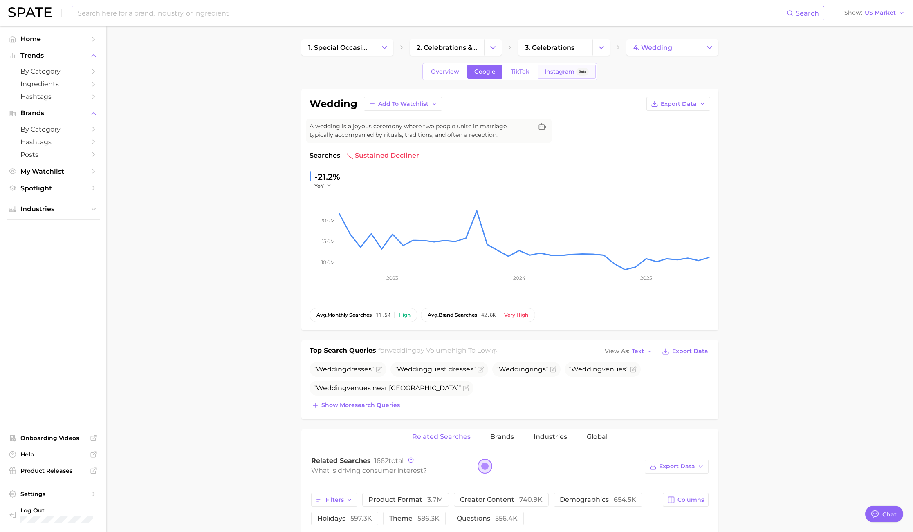
click at [558, 70] on span "Instagram" at bounding box center [559, 71] width 30 height 7
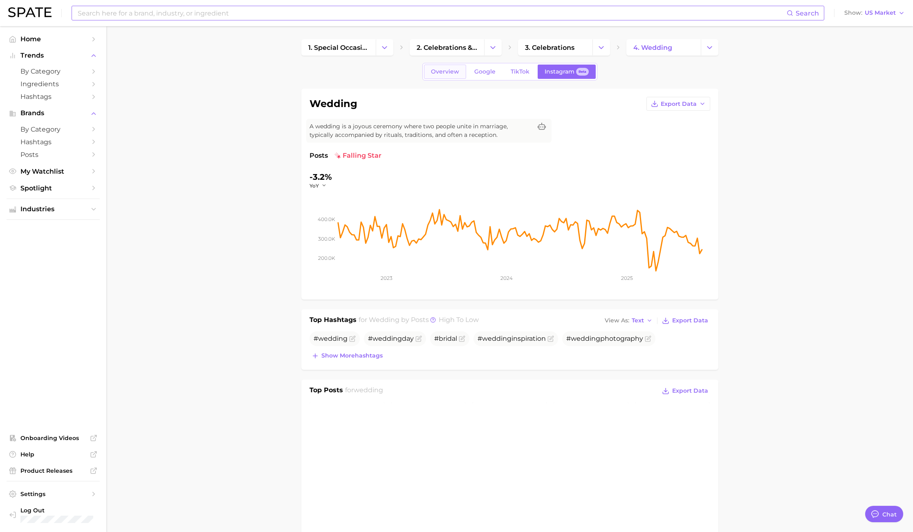
click at [440, 74] on span "Overview" at bounding box center [445, 71] width 28 height 7
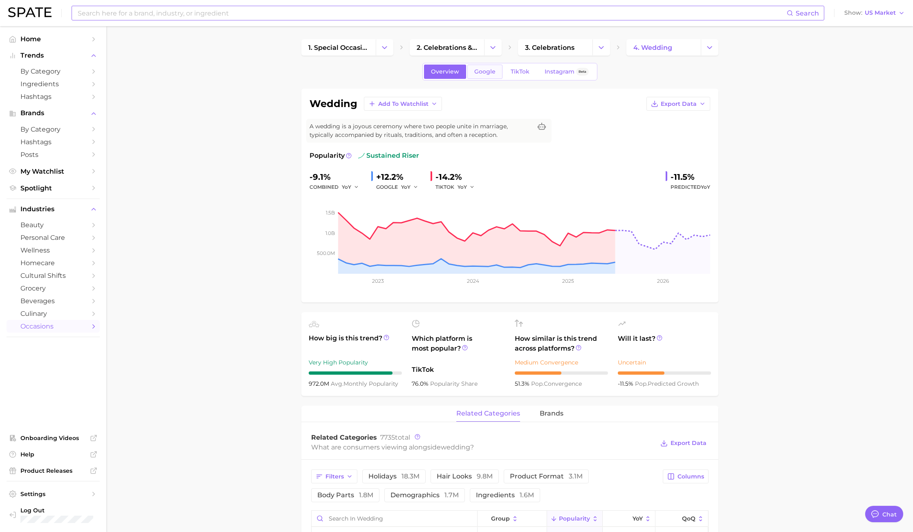
click at [488, 70] on span "Google" at bounding box center [484, 71] width 21 height 7
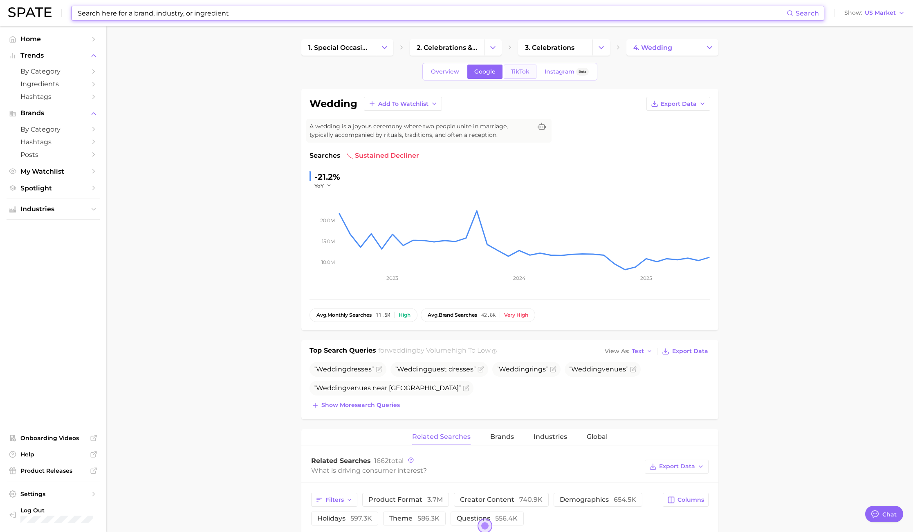
click at [526, 68] on span "TikTok" at bounding box center [519, 71] width 19 height 7
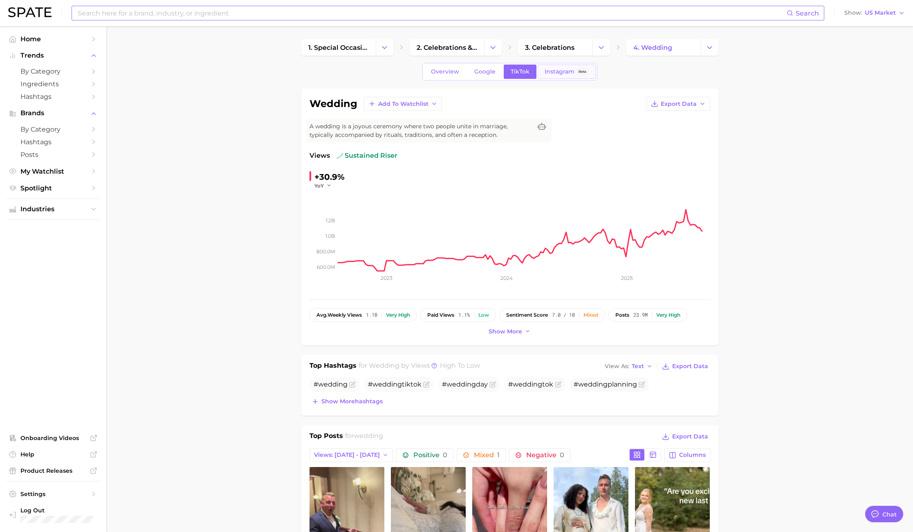
click at [555, 69] on span "Instagram" at bounding box center [559, 71] width 30 height 7
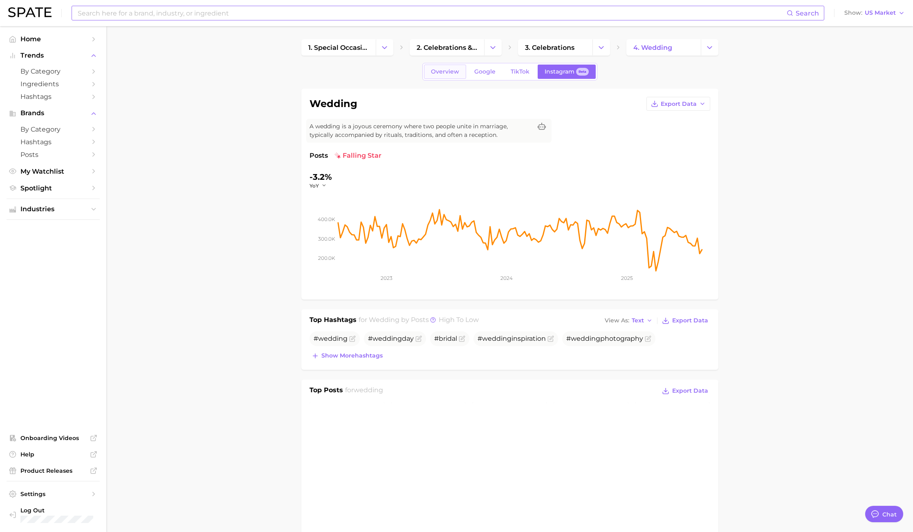
click at [445, 73] on span "Overview" at bounding box center [445, 71] width 28 height 7
